Goal: Communication & Community: Answer question/provide support

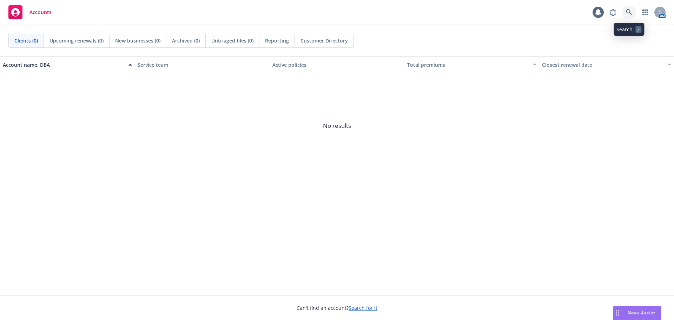
click at [629, 10] on icon at bounding box center [629, 12] width 6 height 6
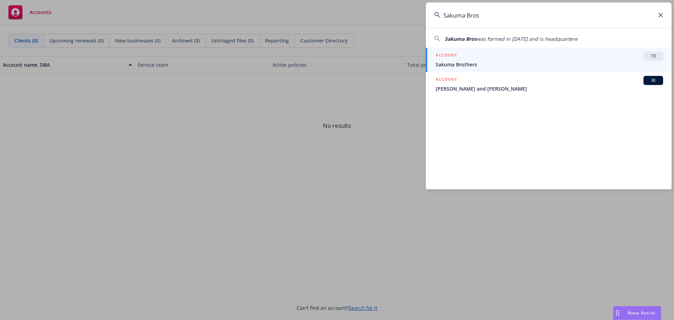
type input "Sakuma Bros"
click at [559, 51] on link "ACCOUNT TR Sakuma Brothers" at bounding box center [549, 60] width 246 height 24
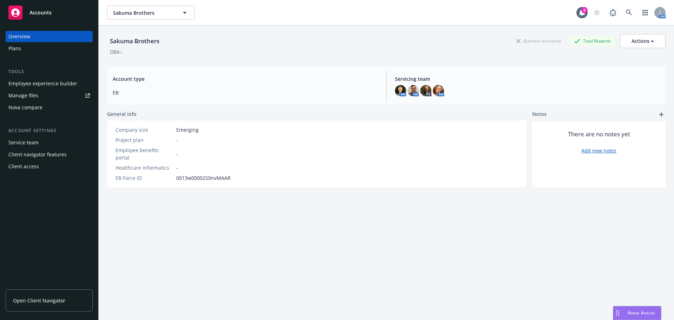
click at [24, 94] on div "Manage files" at bounding box center [23, 95] width 30 height 11
click at [49, 300] on span "Open Client Navigator" at bounding box center [39, 300] width 52 height 7
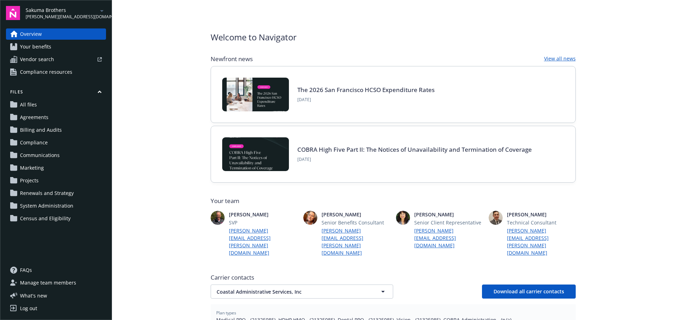
click at [39, 46] on span "Your benefits" at bounding box center [35, 46] width 31 height 11
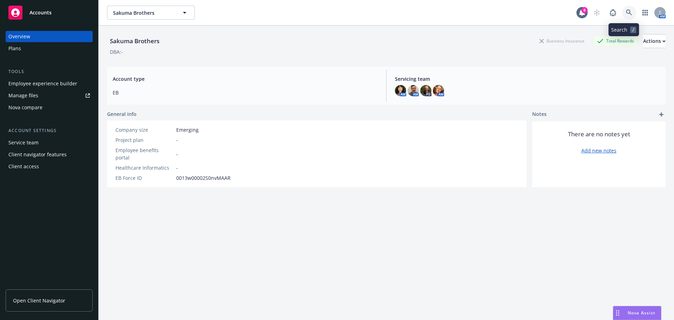
click at [626, 11] on icon at bounding box center [629, 12] width 6 height 6
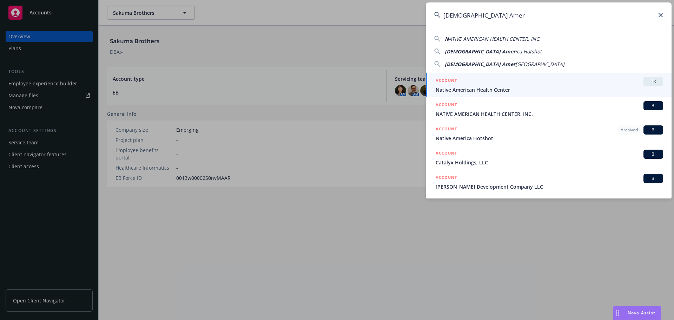
type input "[DEMOGRAPHIC_DATA] Amer"
click at [562, 90] on span "Native American Health Center" at bounding box center [550, 89] width 228 height 7
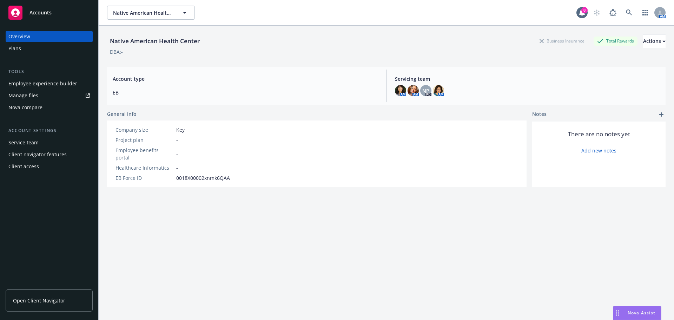
click at [640, 310] on span "Nova Assist" at bounding box center [642, 313] width 28 height 6
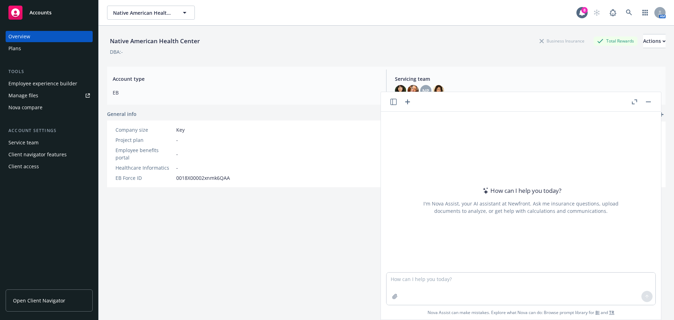
click at [411, 132] on div "How can I help you [DATE]? I'm Nova Assist, your AI assistant at Newfront. Ask …" at bounding box center [521, 192] width 280 height 161
click at [407, 131] on div "How can I help you [DATE]? I'm Nova Assist, your AI assistant at Newfront. Ask …" at bounding box center [521, 192] width 280 height 161
drag, startPoint x: 393, startPoint y: 282, endPoint x: 388, endPoint y: 282, distance: 4.6
click at [391, 282] on textarea at bounding box center [521, 289] width 269 height 32
paste textarea "Can you please advise on the best way to handle these discrepancies?"
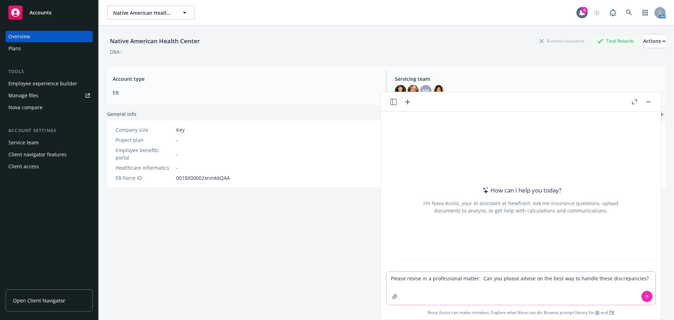
type textarea "Please revise in a professional matter: Can you please advise on the best way t…"
click at [645, 296] on icon at bounding box center [647, 296] width 5 height 5
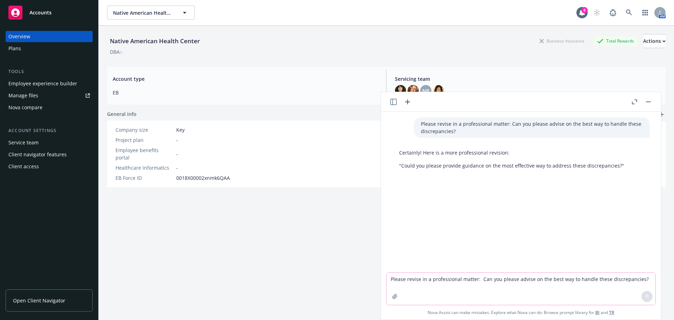
click at [388, 280] on textarea "Please revise in a professional matter: Can you please advise on the best way t…" at bounding box center [521, 289] width 269 height 32
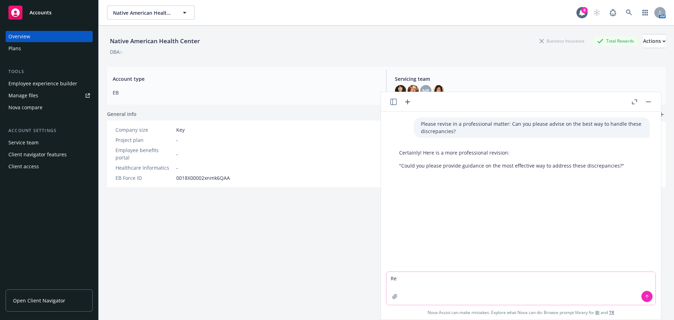
type textarea "R"
type textarea "a"
type textarea "another version"
click at [645, 296] on icon at bounding box center [647, 296] width 5 height 5
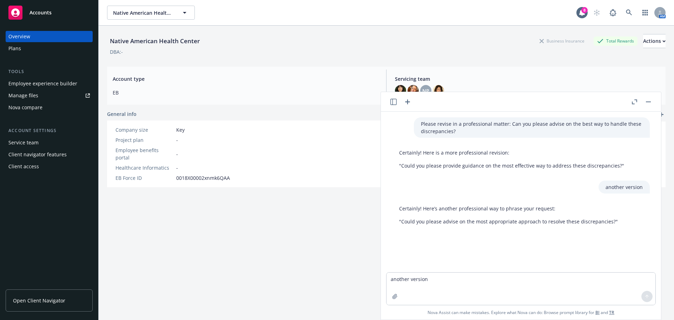
drag, startPoint x: 578, startPoint y: 228, endPoint x: 587, endPoint y: 227, distance: 8.8
click at [578, 228] on div "Please revise in a professional matter: Can you please advise on the best way t…" at bounding box center [521, 192] width 280 height 161
drag, startPoint x: 443, startPoint y: 222, endPoint x: 413, endPoint y: 223, distance: 29.9
click at [443, 222] on p ""Could you please advise on the most appropriate approach to resolve these disc…" at bounding box center [508, 221] width 219 height 7
drag, startPoint x: 401, startPoint y: 222, endPoint x: 618, endPoint y: 222, distance: 217.4
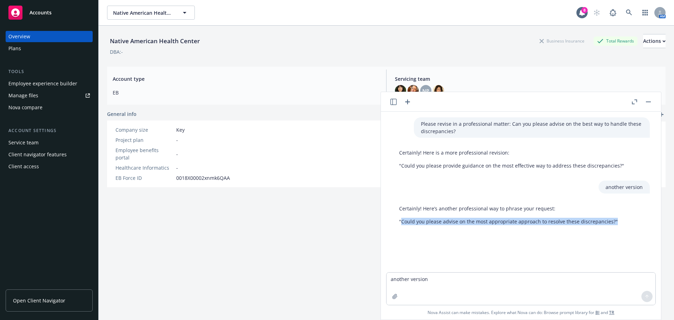
click at [618, 222] on div "Certainly! Here’s another professional way to phrase your request: "Could you p…" at bounding box center [521, 215] width 258 height 26
copy p "Could you please advise on the most appropriate approach to resolve these discr…"
click at [400, 276] on textarea "another version" at bounding box center [521, 289] width 269 height 32
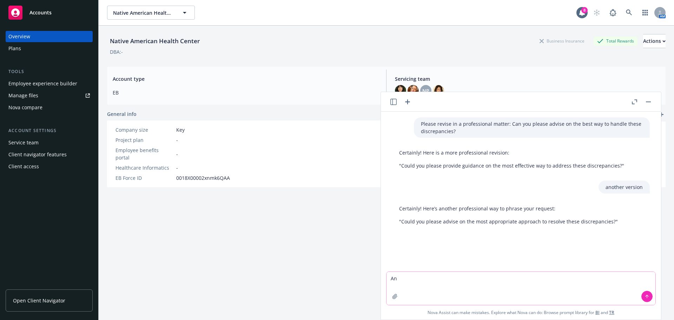
type textarea "A"
type textarea "Several ways of saying "I hope you are doing well.""
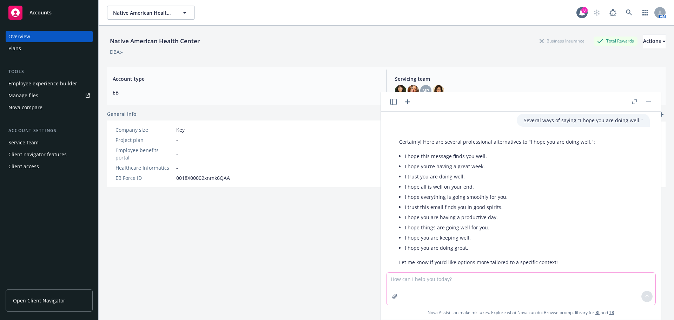
scroll to position [136, 0]
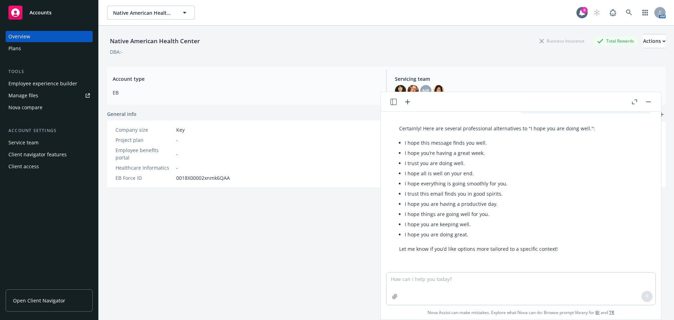
click at [447, 145] on li "I hope this message finds you well." at bounding box center [500, 143] width 190 height 10
